Goal: Book appointment/travel/reservation

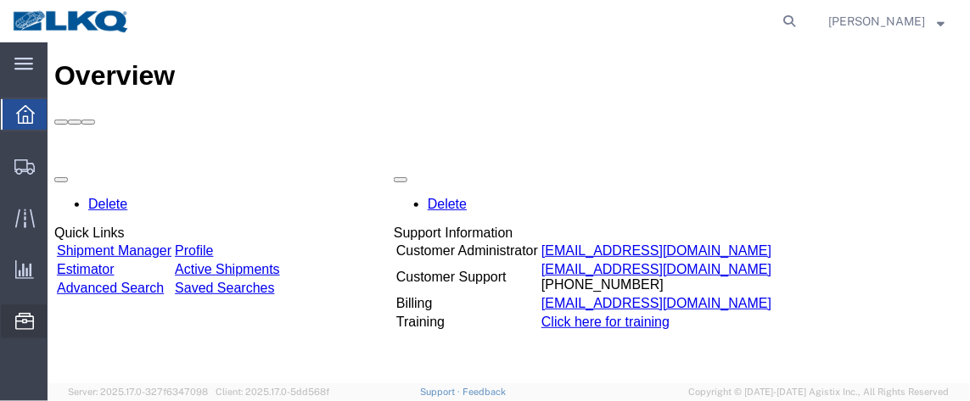
click at [0, 0] on span "Location Appointment" at bounding box center [0, 0] width 0 height 0
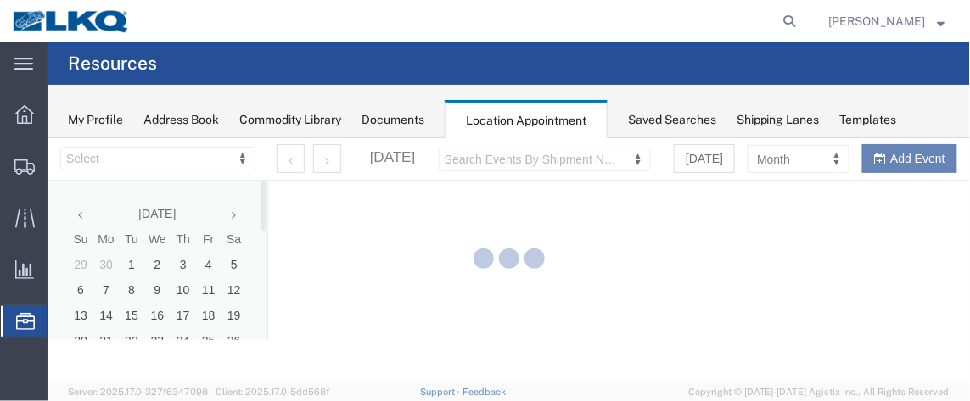
select select "28716"
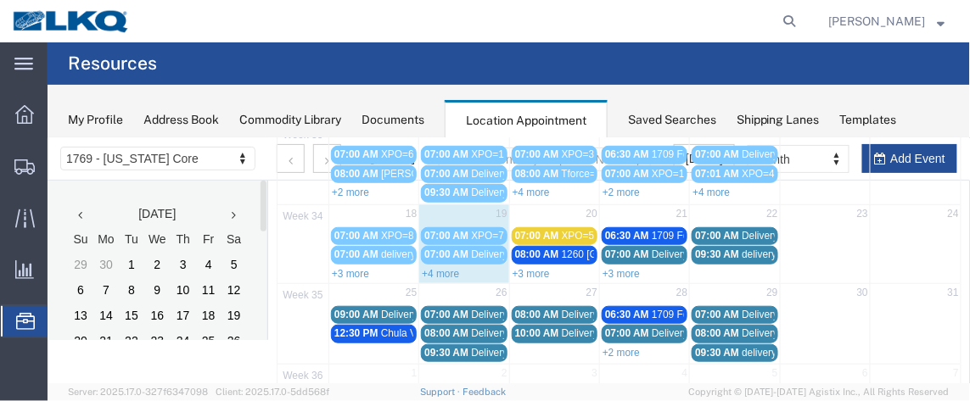
scroll to position [291, 0]
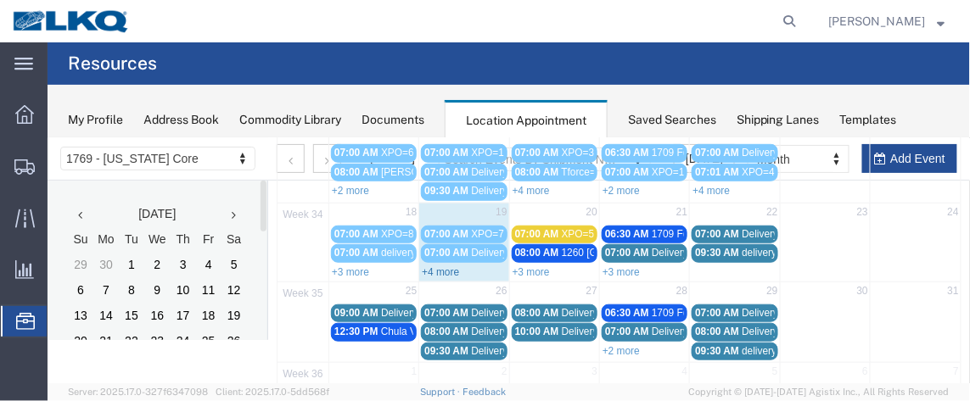
click at [445, 265] on link "+4 more" at bounding box center [439, 271] width 37 height 12
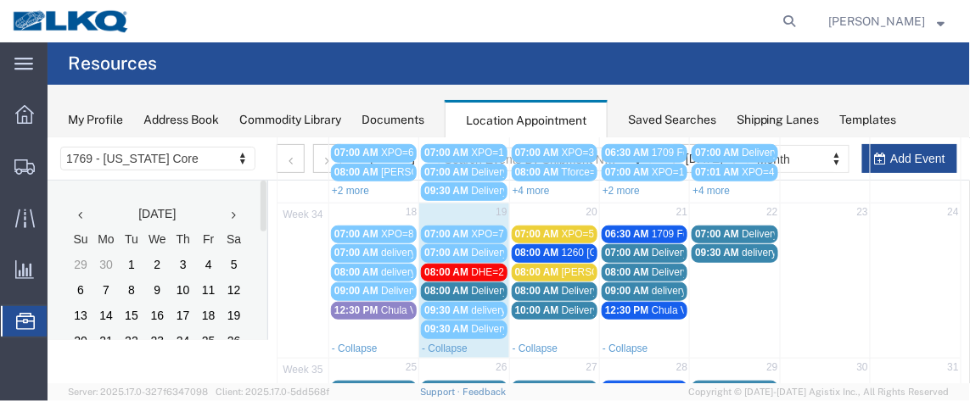
click at [459, 284] on span "08:00 AM" at bounding box center [445, 290] width 44 height 12
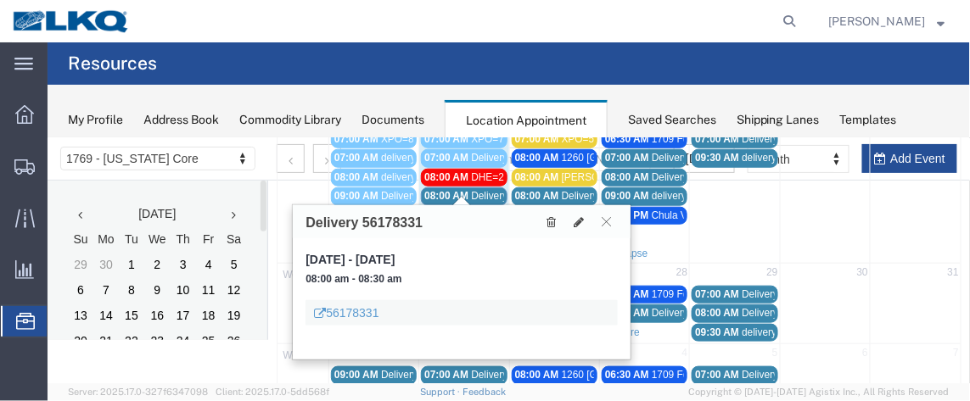
scroll to position [392, 0]
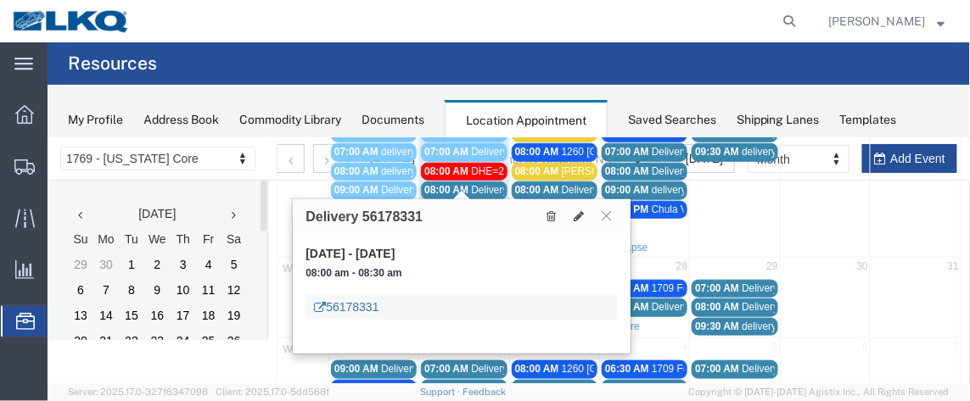
click at [331, 301] on link "56178331" at bounding box center [345, 306] width 64 height 17
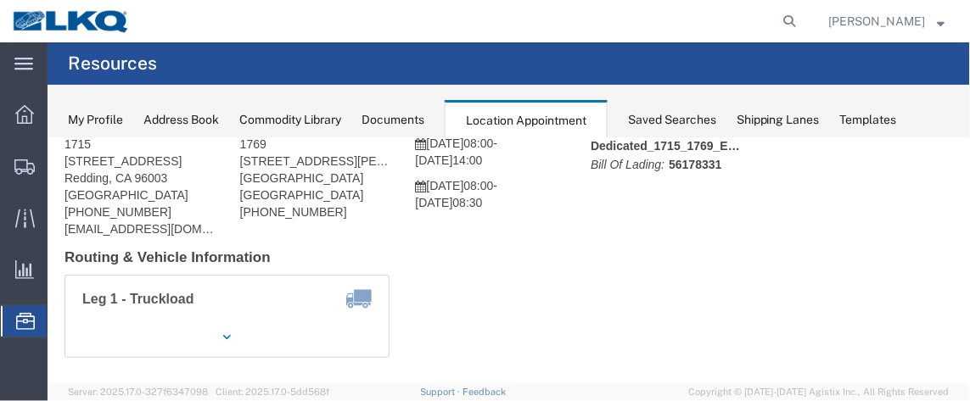
scroll to position [73, 0]
